Goal: Task Accomplishment & Management: Manage account settings

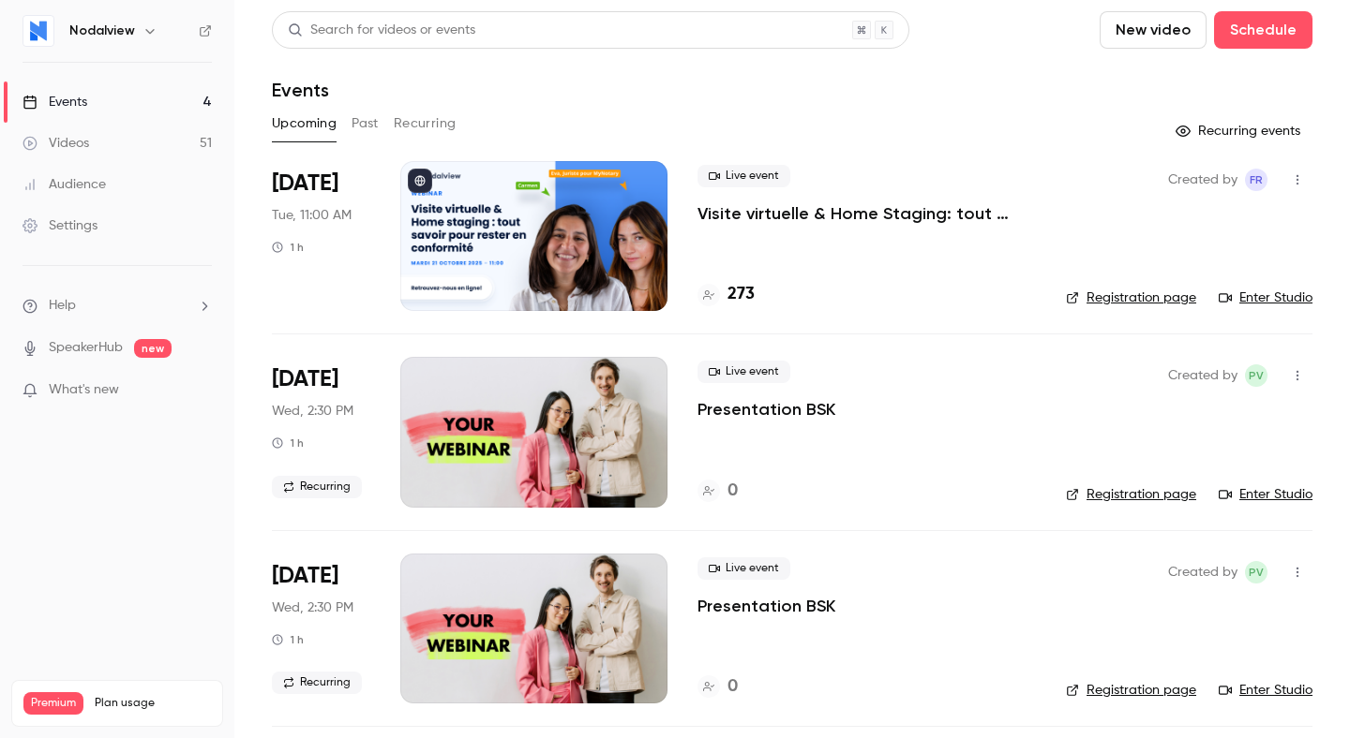
click at [582, 226] on div at bounding box center [533, 236] width 267 height 150
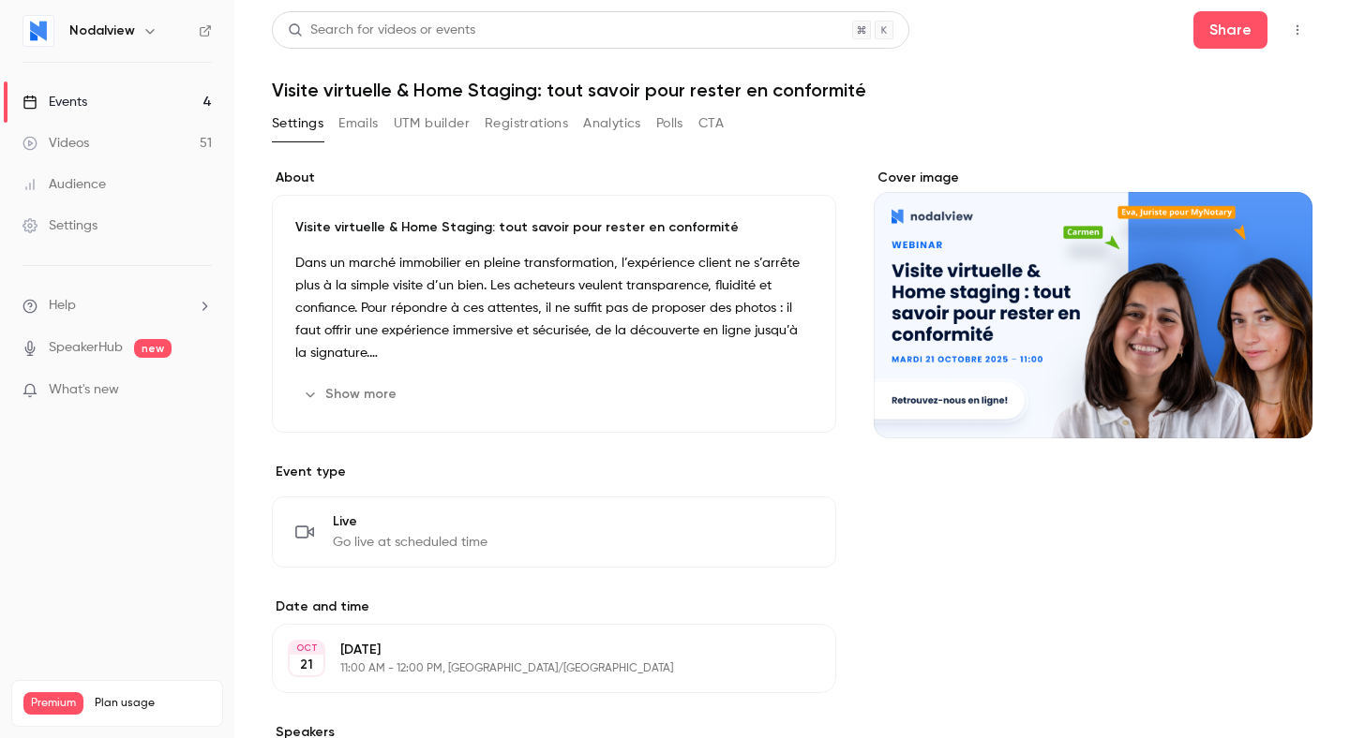
click at [355, 133] on button "Emails" at bounding box center [357, 124] width 39 height 30
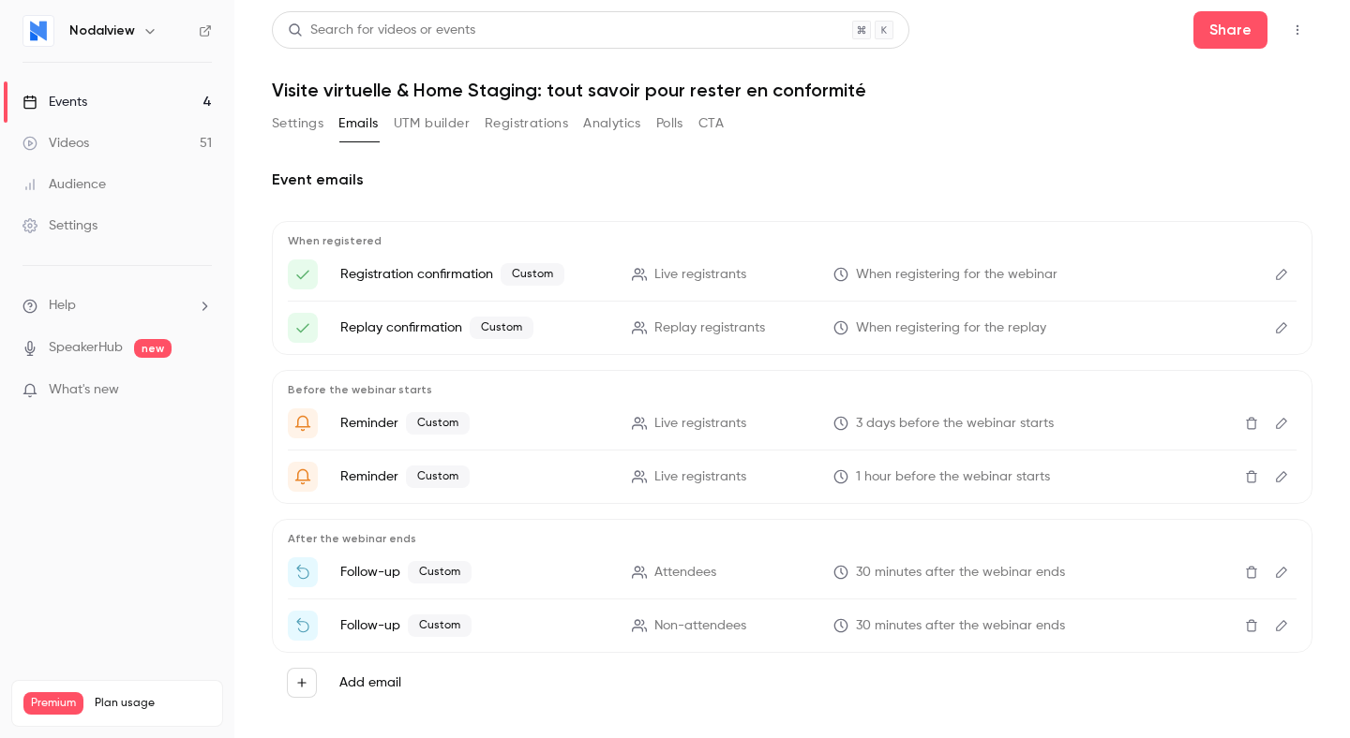
click at [1275, 424] on icon "Edit" at bounding box center [1281, 423] width 15 height 13
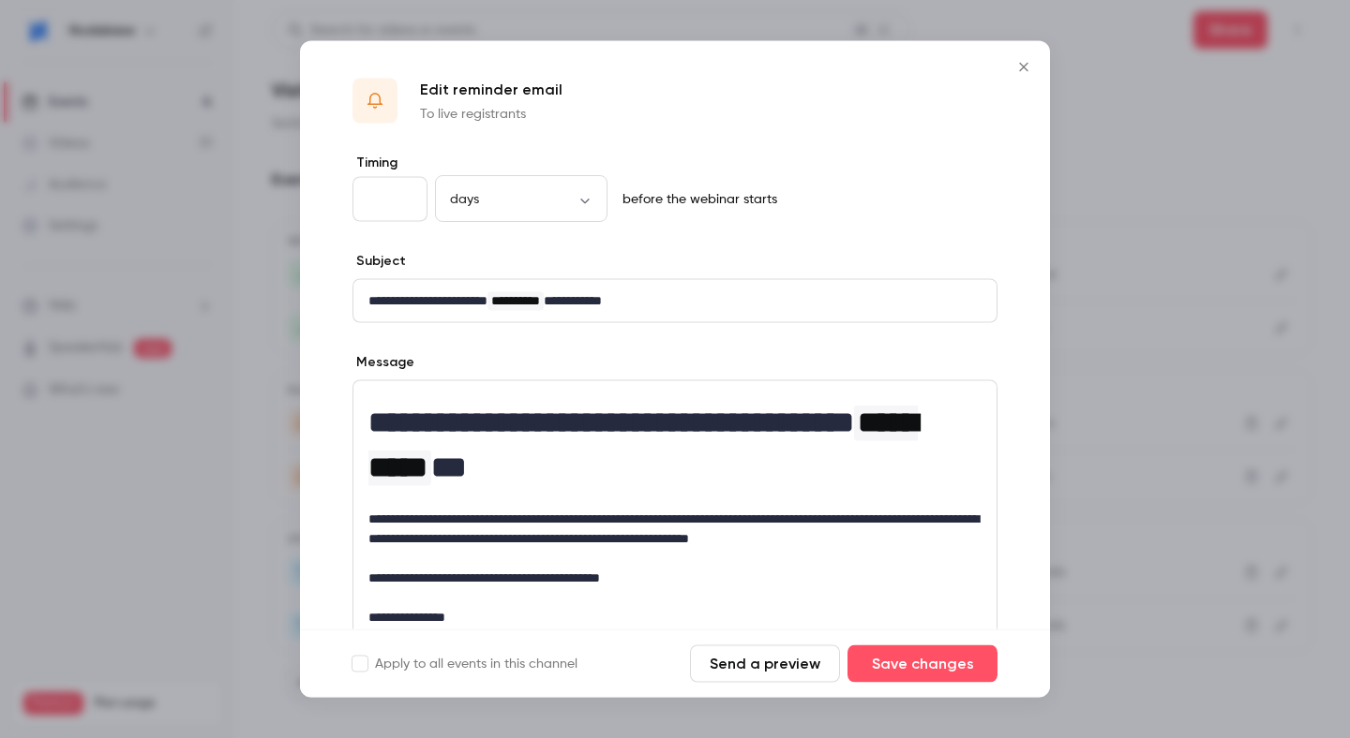
click at [410, 208] on input "*" at bounding box center [389, 199] width 75 height 45
type input "*"
click at [405, 196] on input "*" at bounding box center [389, 199] width 75 height 45
click at [891, 667] on button "Save changes" at bounding box center [922, 664] width 150 height 37
